Goal: Information Seeking & Learning: Understand process/instructions

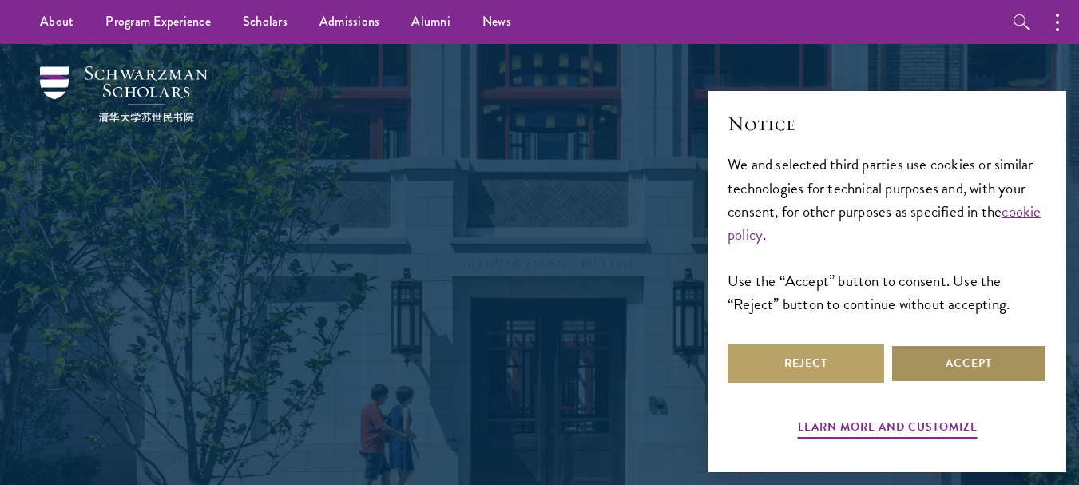
click at [963, 376] on button "Accept" at bounding box center [968, 363] width 156 height 38
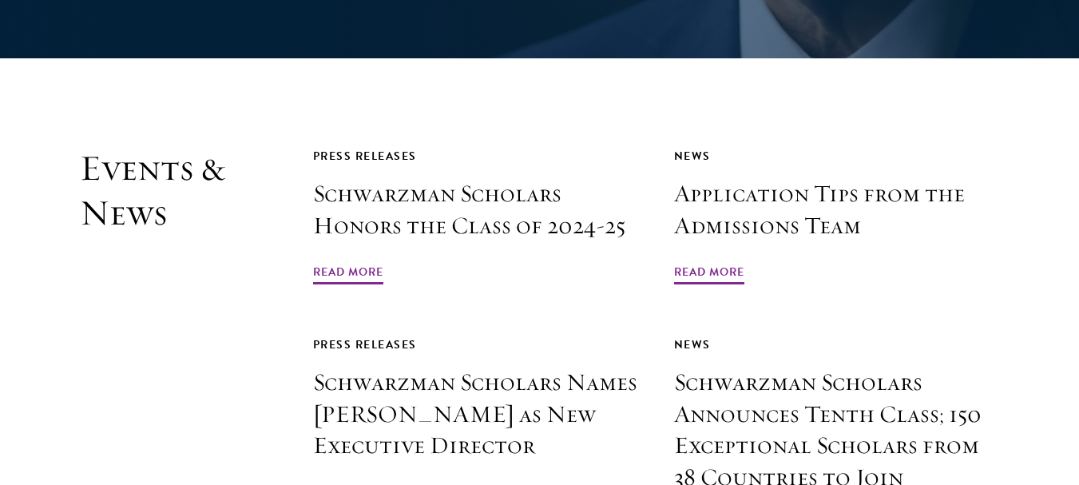
scroll to position [3545, 0]
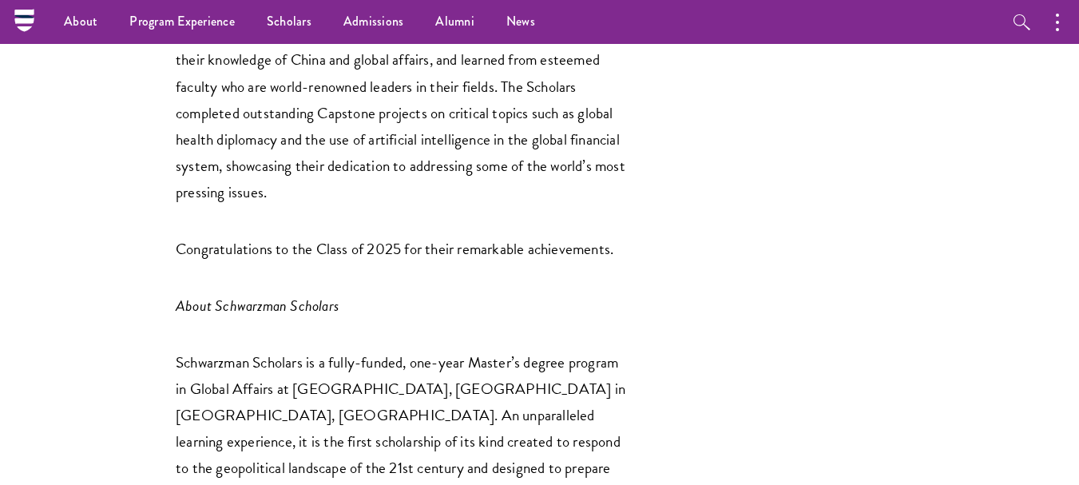
scroll to position [2203, 0]
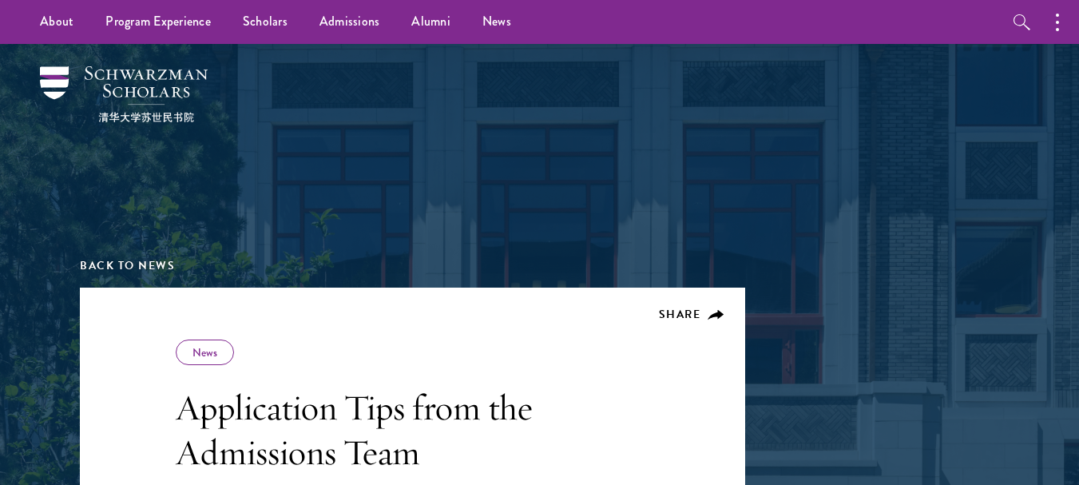
click at [763, 87] on div at bounding box center [539, 136] width 551 height 160
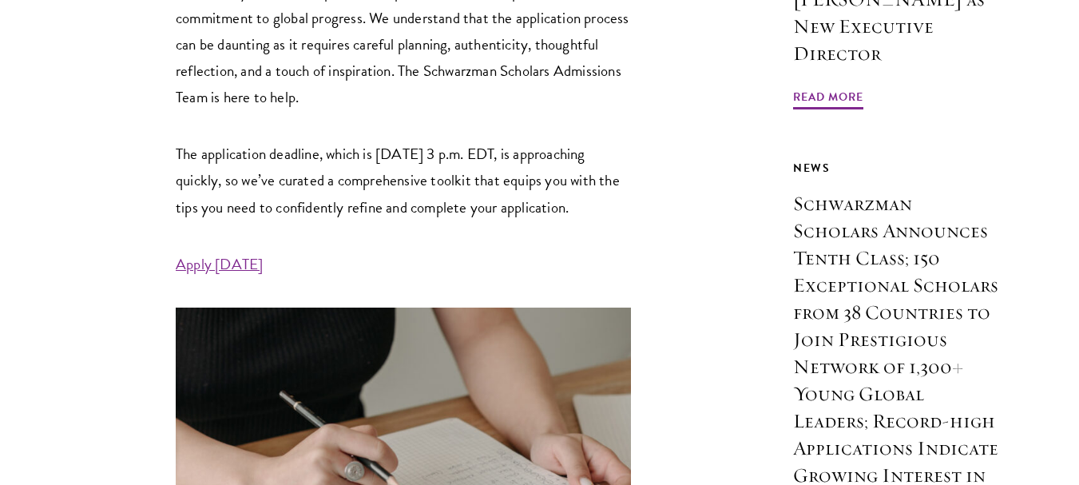
scroll to position [766, 0]
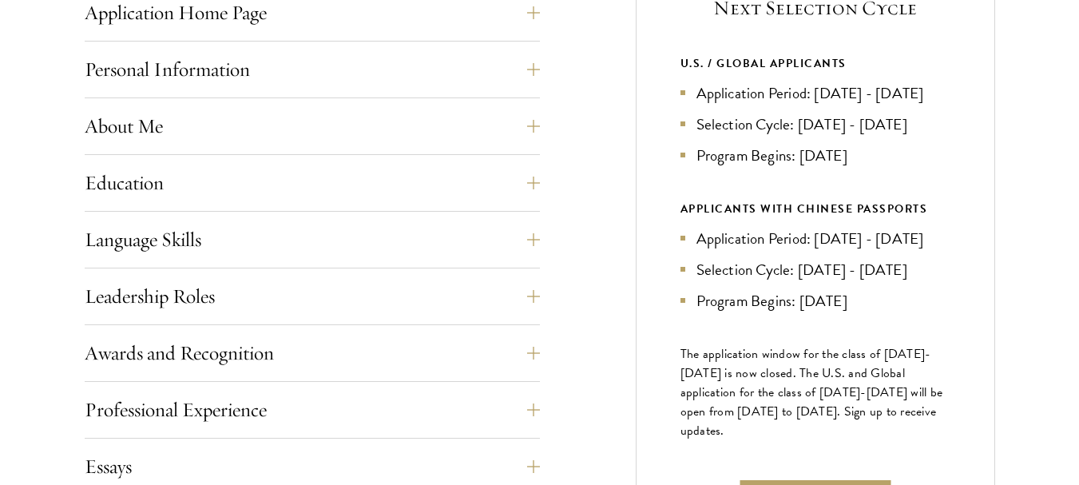
scroll to position [703, 0]
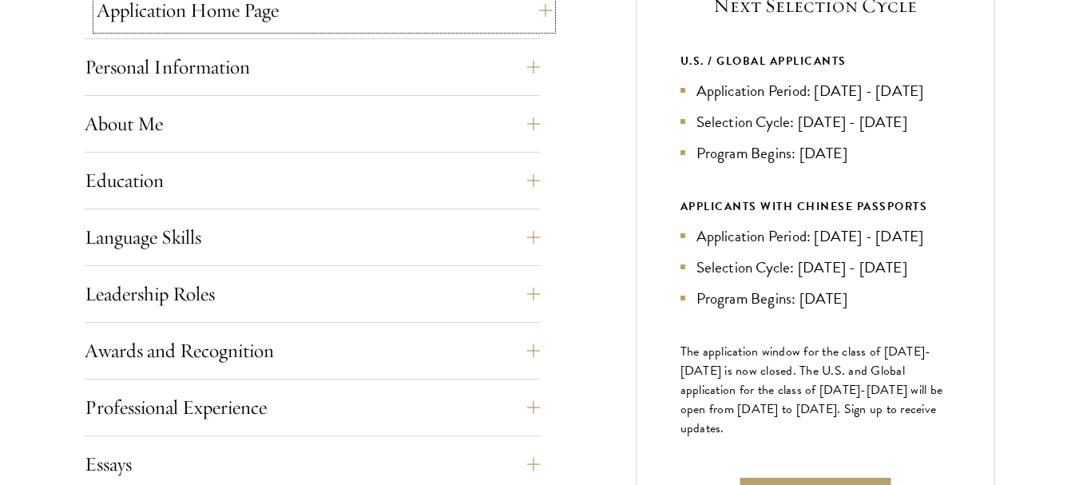
click at [535, 14] on button "Application Home Page" at bounding box center [324, 10] width 455 height 38
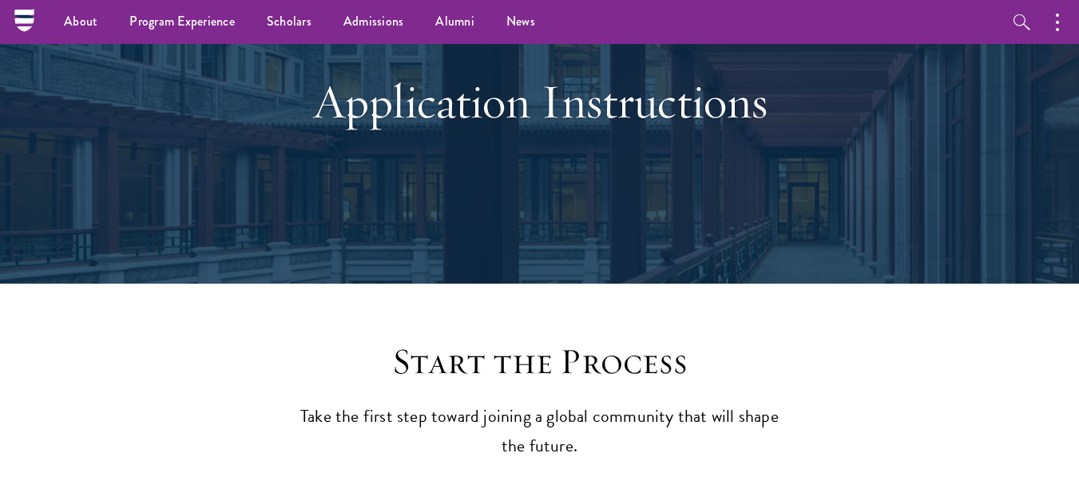
scroll to position [0, 0]
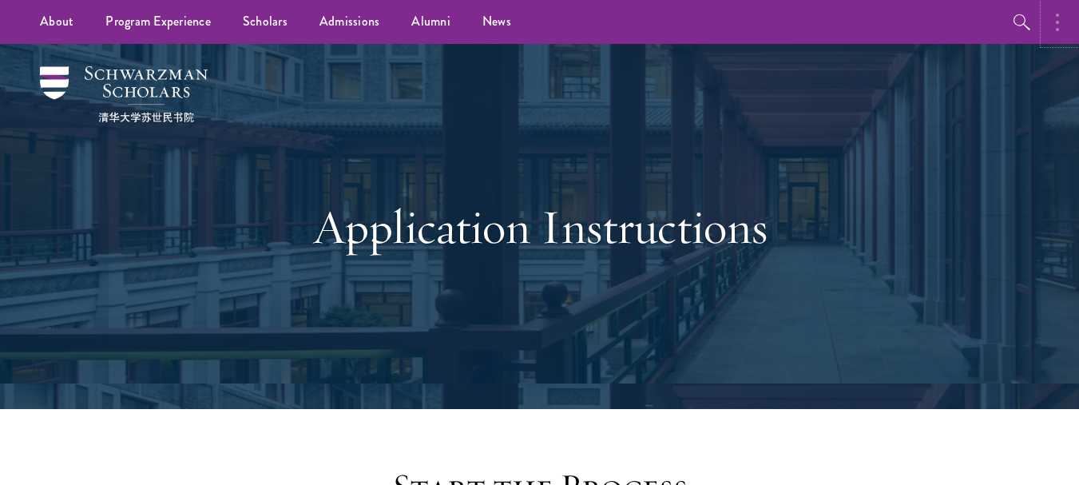
click at [1063, 26] on button "button" at bounding box center [1060, 22] width 35 height 44
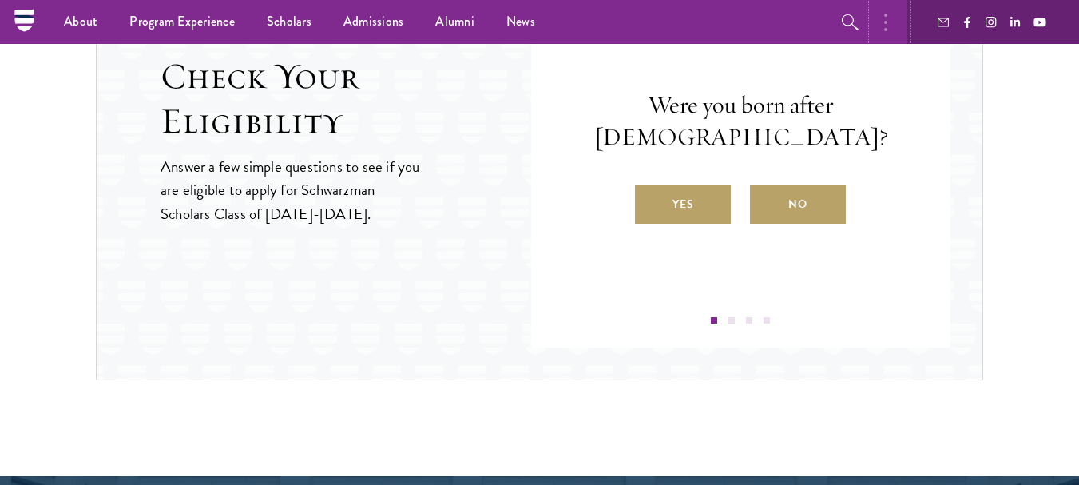
scroll to position [2511, 0]
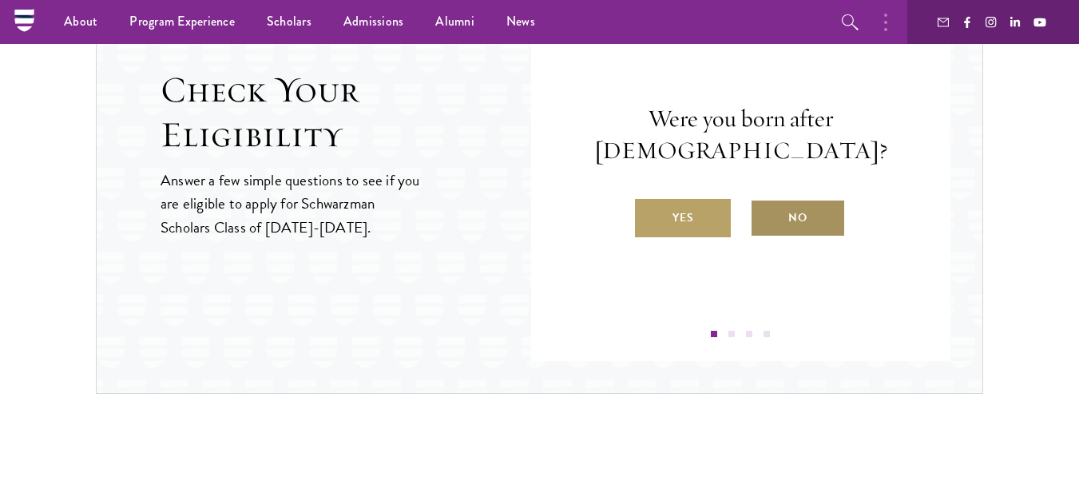
click at [799, 225] on label "No" at bounding box center [798, 218] width 96 height 38
click at [764, 215] on input "No" at bounding box center [757, 207] width 14 height 14
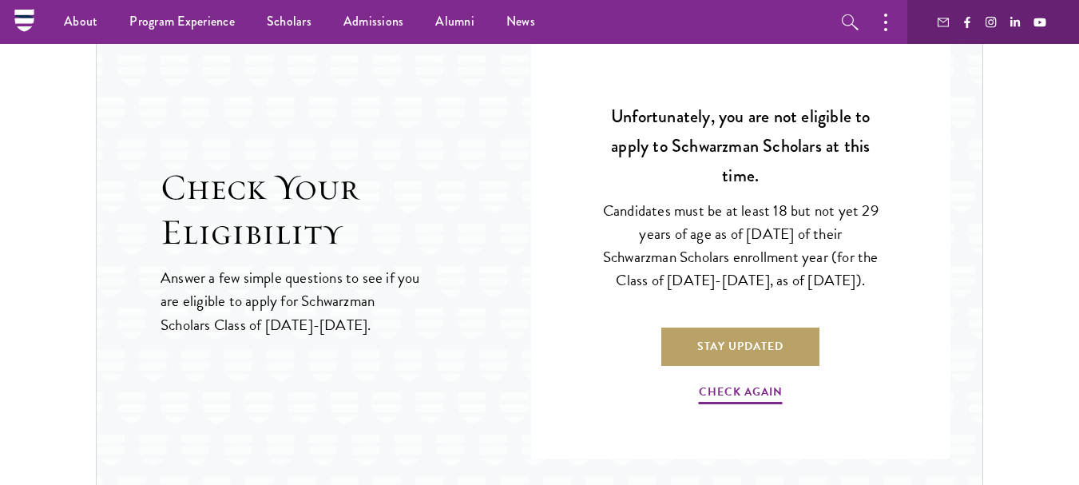
scroll to position [2400, 0]
